Goal: Book appointment/travel/reservation

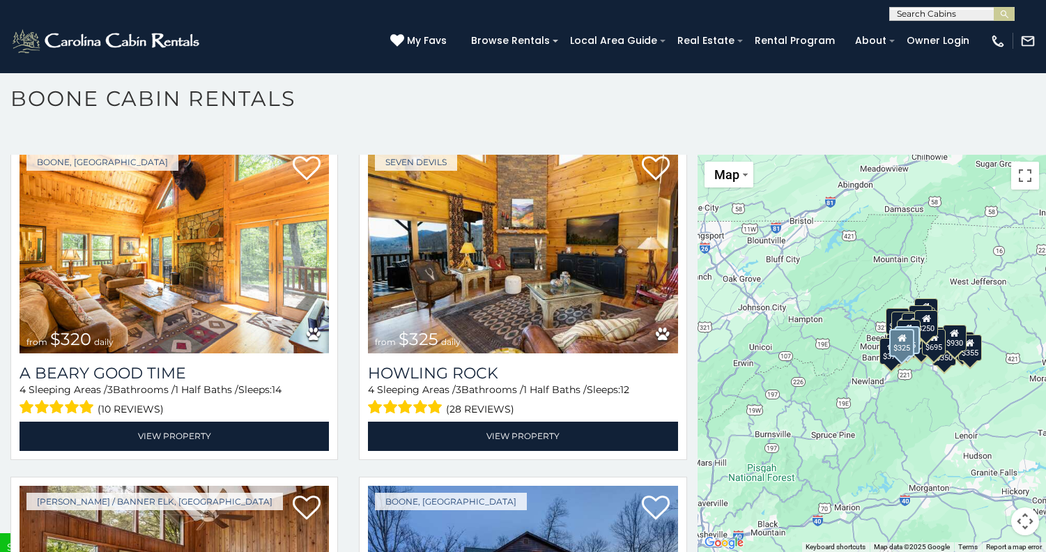
scroll to position [4461, 0]
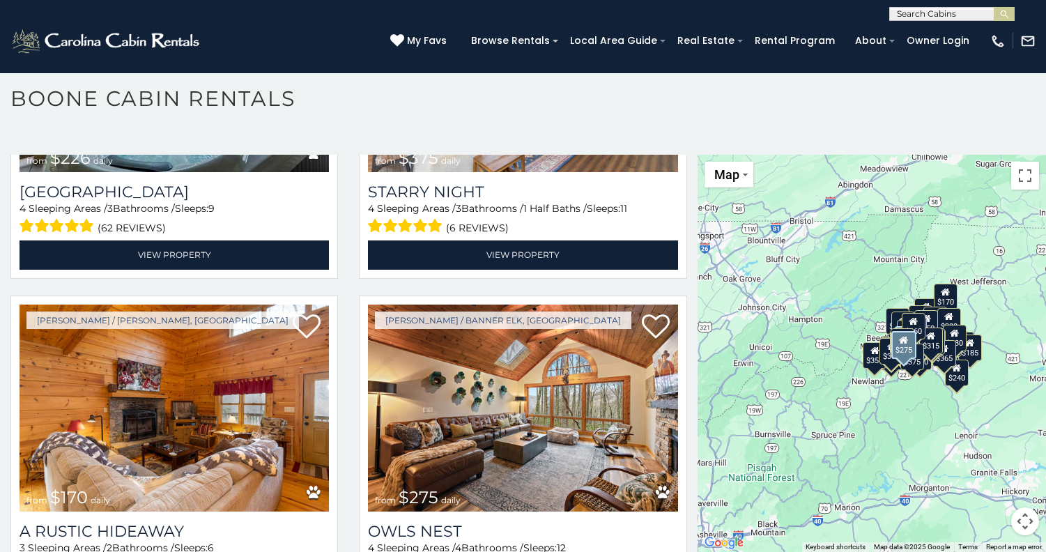
scroll to position [6687, 0]
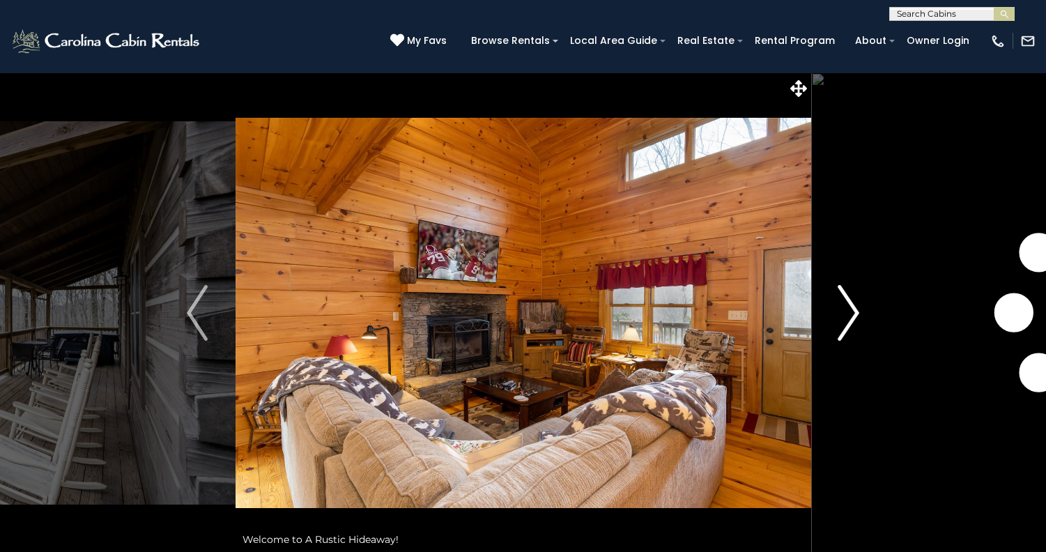
click at [856, 312] on img "Next" at bounding box center [849, 313] width 21 height 56
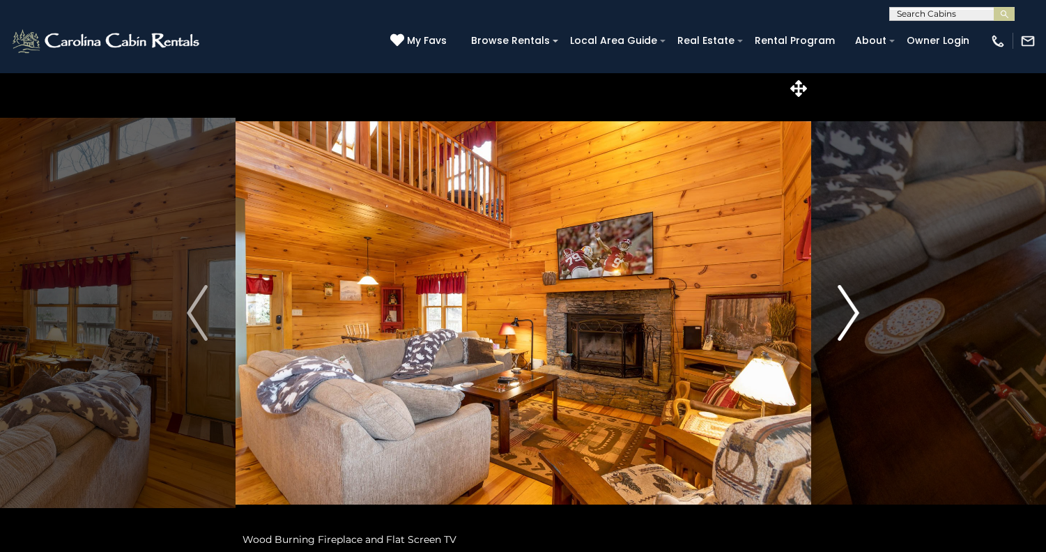
click at [856, 312] on img "Next" at bounding box center [849, 313] width 21 height 56
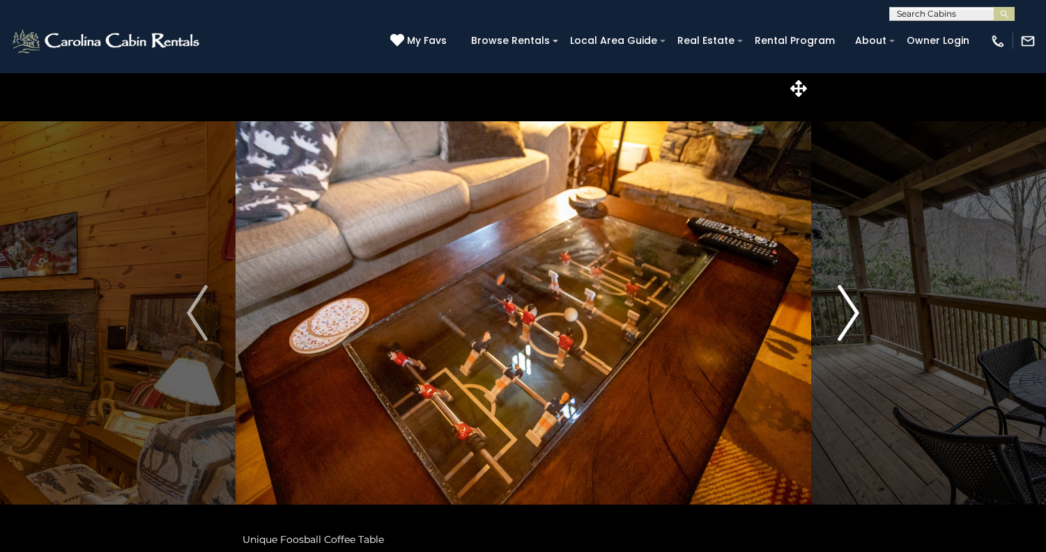
click at [856, 312] on img "Next" at bounding box center [849, 313] width 21 height 56
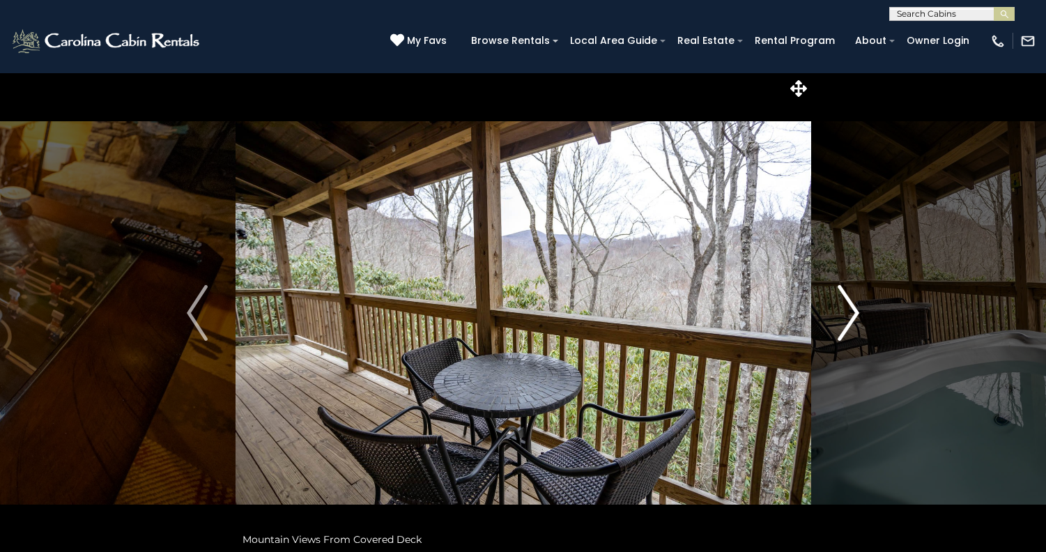
click at [856, 313] on img "Next" at bounding box center [849, 313] width 21 height 56
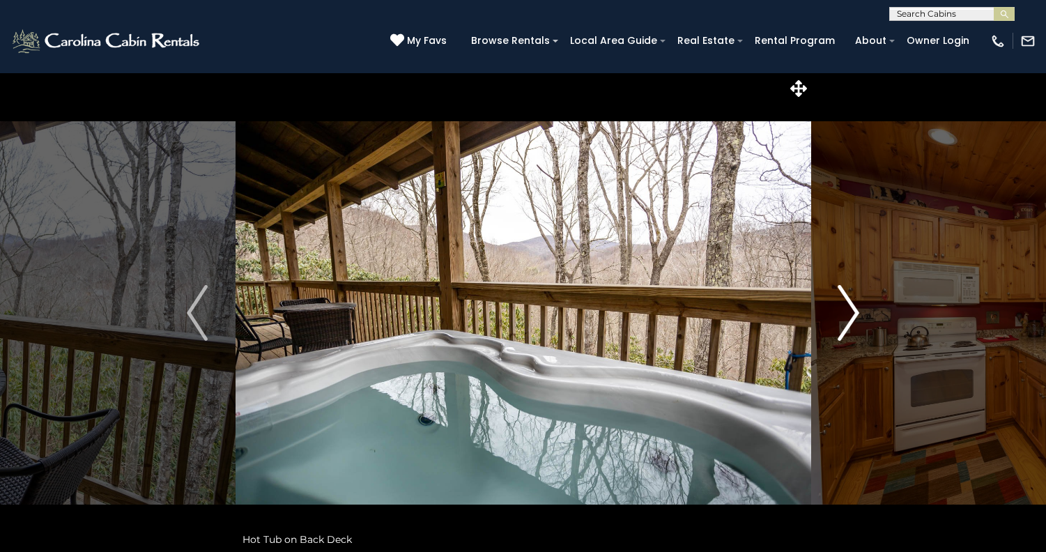
click at [855, 314] on img "Next" at bounding box center [849, 313] width 21 height 56
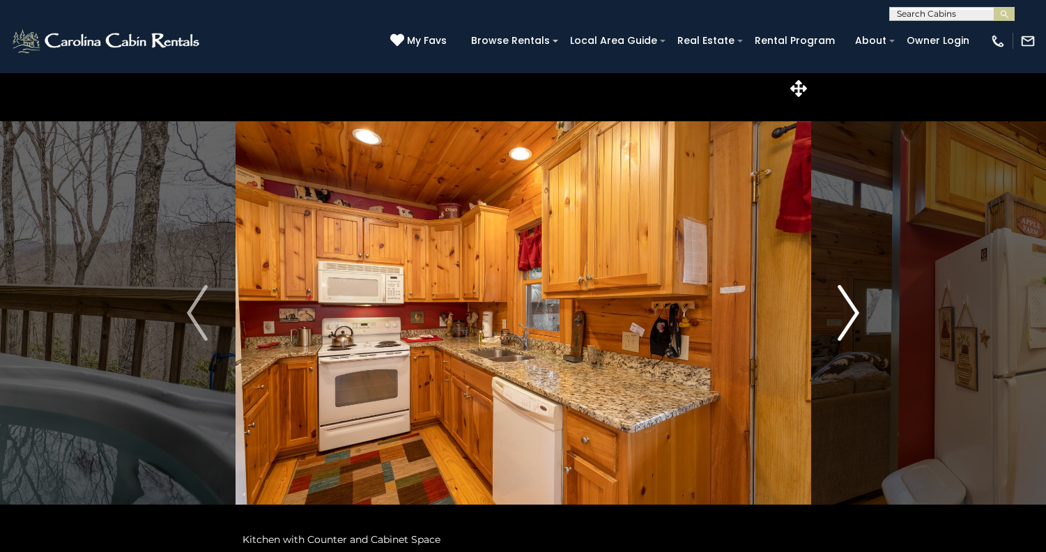
click at [852, 316] on img "Next" at bounding box center [849, 313] width 21 height 56
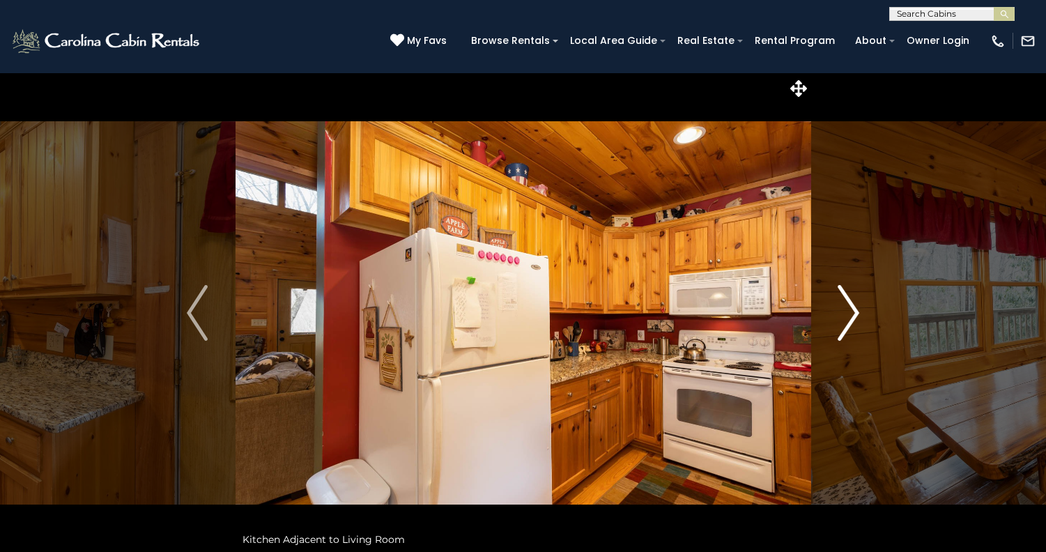
click at [852, 316] on img "Next" at bounding box center [849, 313] width 21 height 56
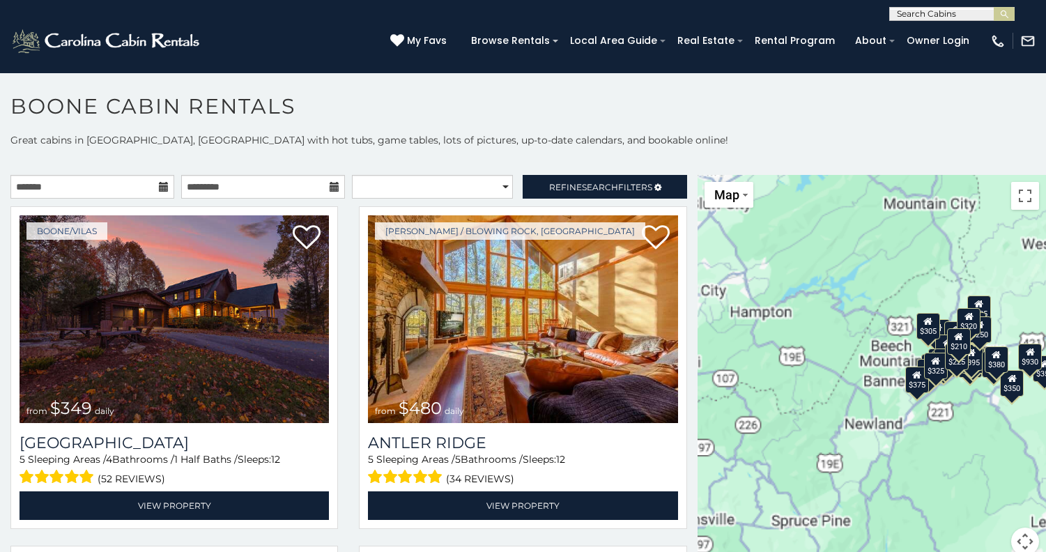
scroll to position [8, 0]
